Goal: Task Accomplishment & Management: Use online tool/utility

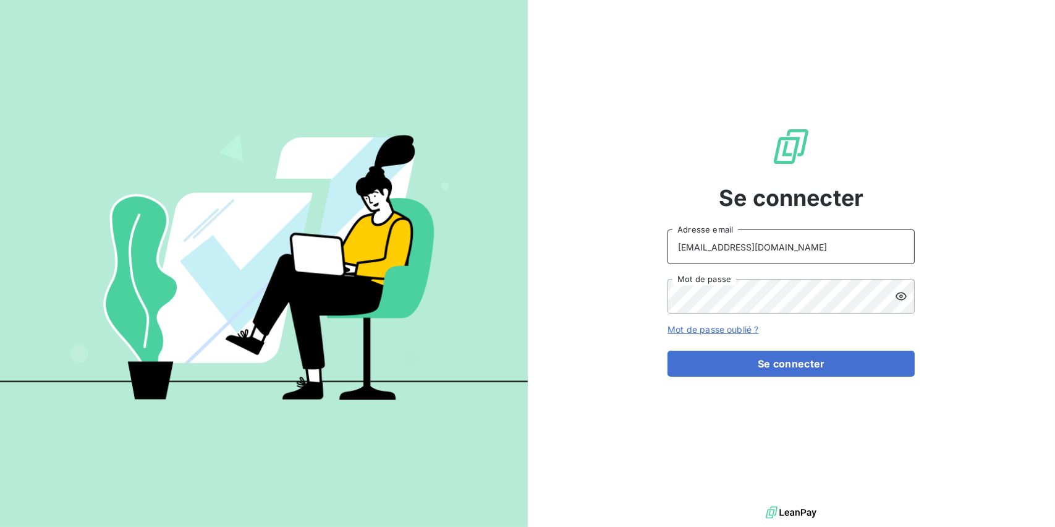
click at [859, 252] on input "[EMAIL_ADDRESS][DOMAIN_NAME]" at bounding box center [791, 246] width 247 height 35
type input "[EMAIL_ADDRESS][PERSON_NAME][DOMAIN_NAME]"
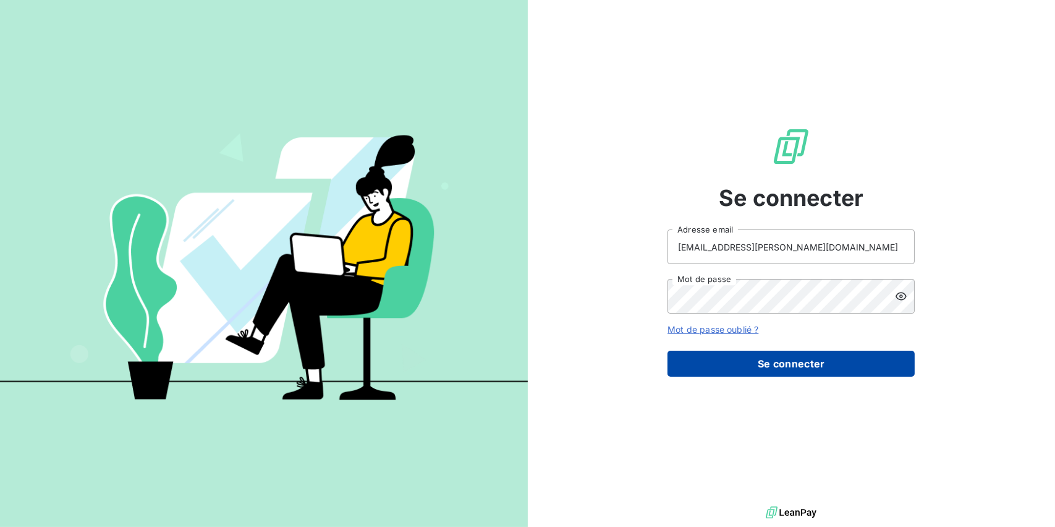
click at [759, 365] on button "Se connecter" at bounding box center [791, 363] width 247 height 26
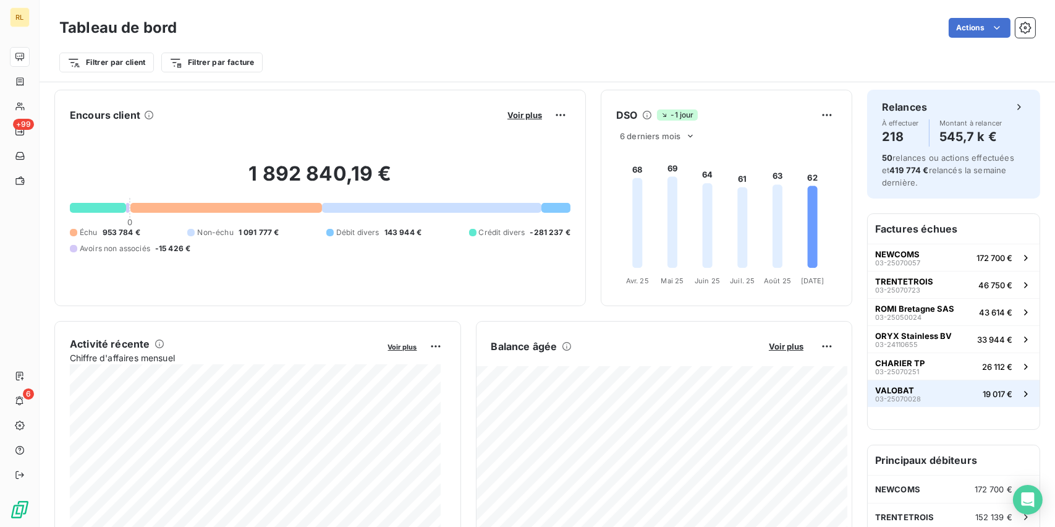
scroll to position [62, 0]
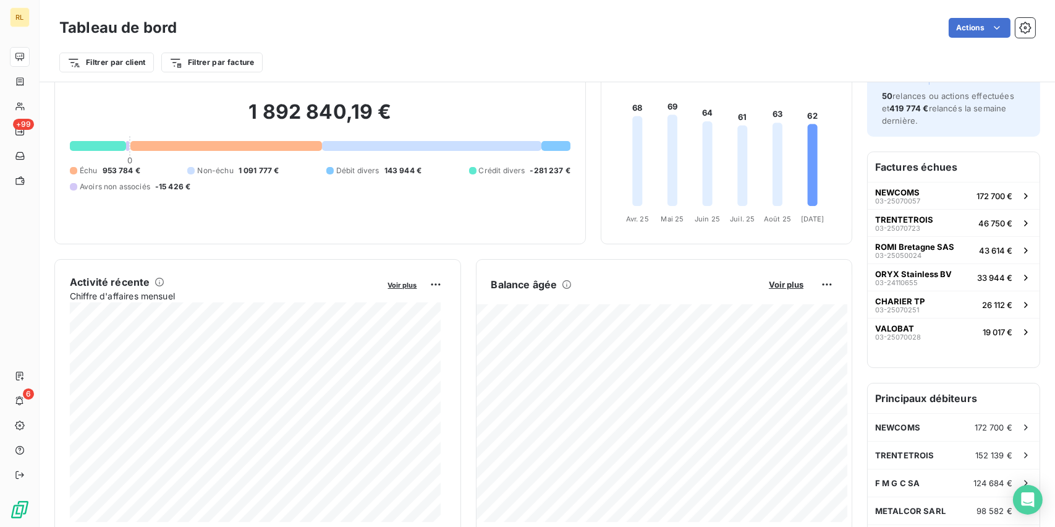
click at [415, 54] on div "Filtrer par client Filtrer par facture" at bounding box center [547, 62] width 976 height 23
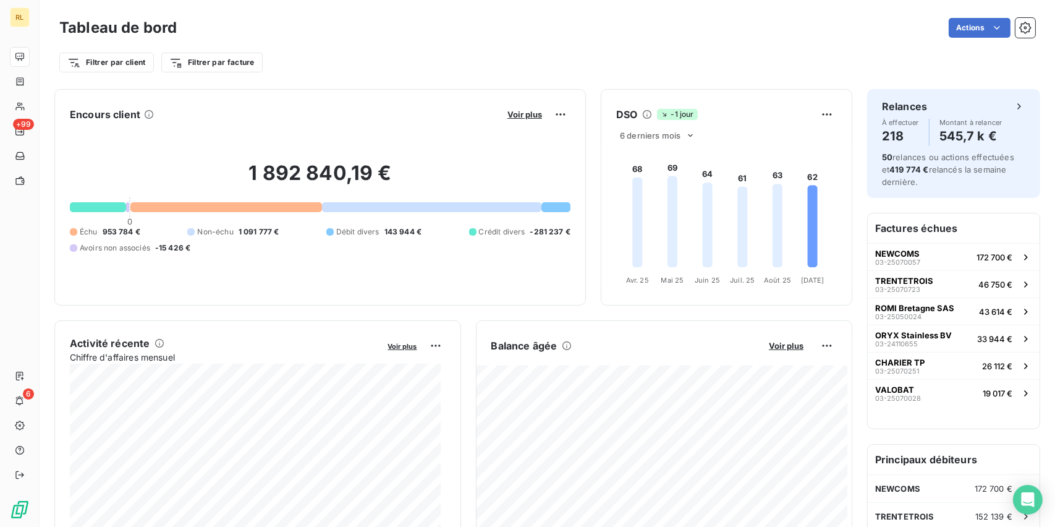
scroll to position [0, 0]
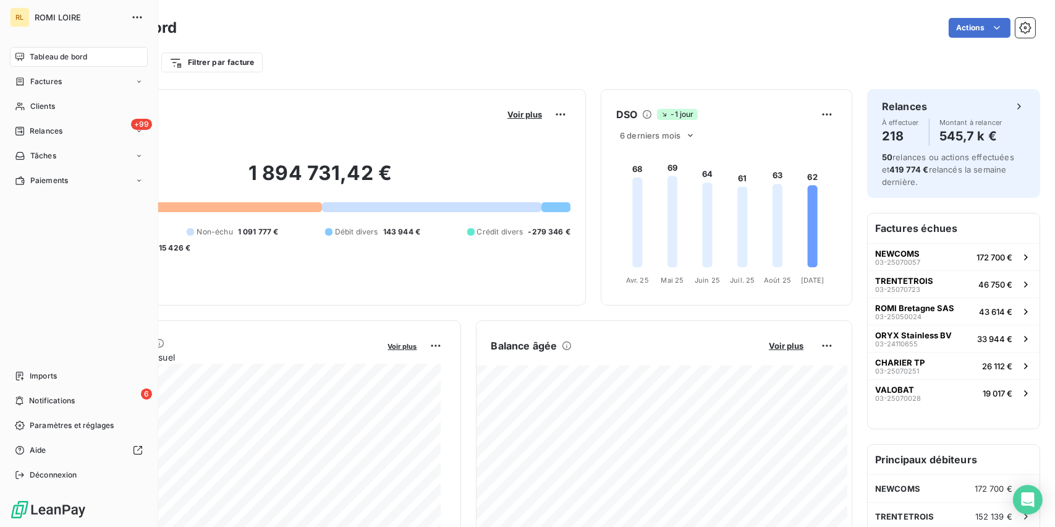
click at [51, 57] on span "Tableau de bord" at bounding box center [58, 56] width 57 height 11
click at [33, 51] on span "Tableau de bord" at bounding box center [58, 56] width 57 height 11
